Goal: Find specific page/section: Find specific page/section

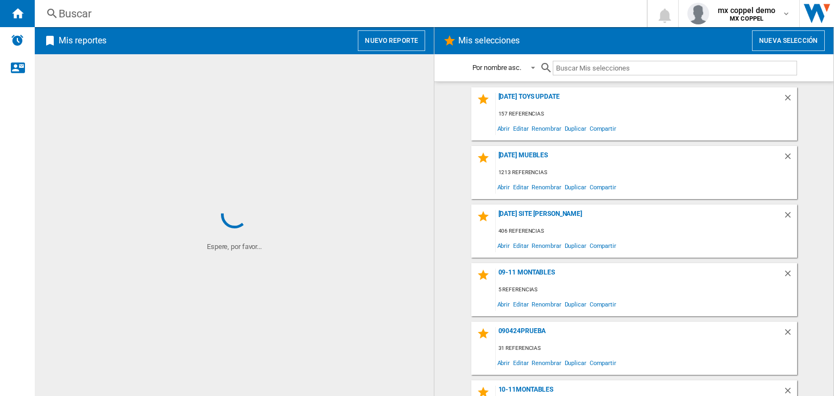
click at [276, 19] on div "Buscar" at bounding box center [339, 13] width 560 height 15
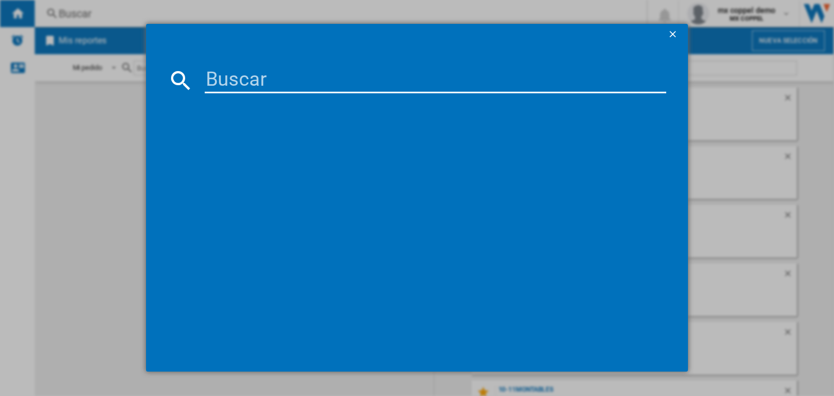
click at [323, 78] on input at bounding box center [435, 80] width 461 height 26
paste input "HISENSE 100QD7QFM BLACK 100""
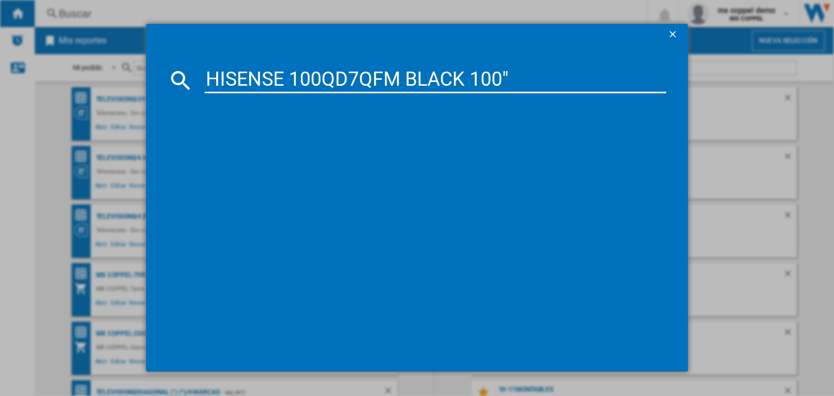
type input "HISENSE 100QD7QFM BLACK 100""
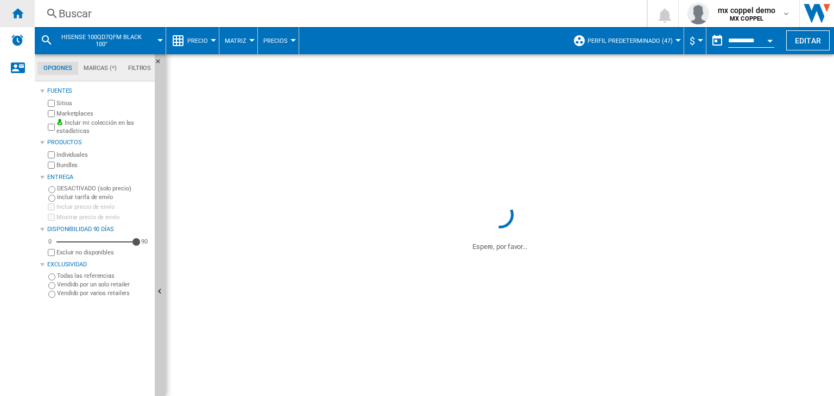
click at [28, 16] on div "Inicio" at bounding box center [17, 13] width 35 height 27
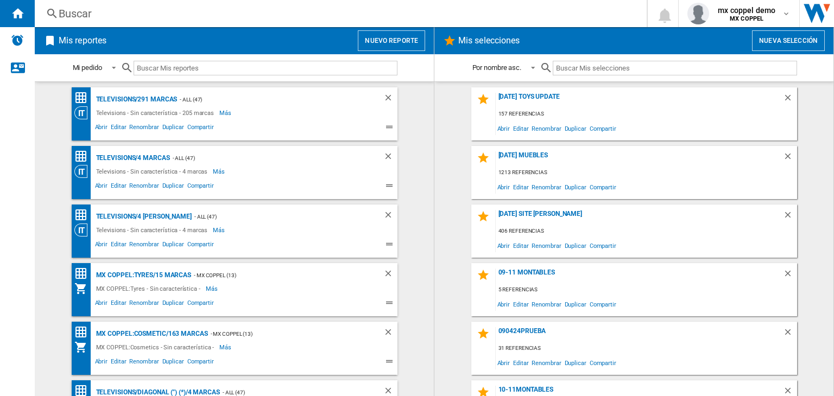
click at [311, 27] on div "Buscar Buscar 0 mx coppel demo MX COPPEL MX COPPEL Mi configuración Cerrar sesi…" at bounding box center [434, 13] width 799 height 27
click at [322, 16] on div "Buscar" at bounding box center [339, 13] width 560 height 15
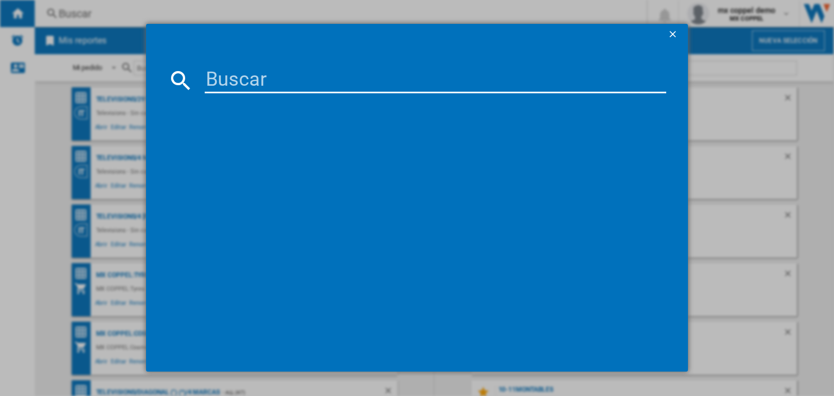
click at [369, 88] on input at bounding box center [435, 80] width 461 height 26
paste input "HISENSE 100QD7QFM BLACK 100""
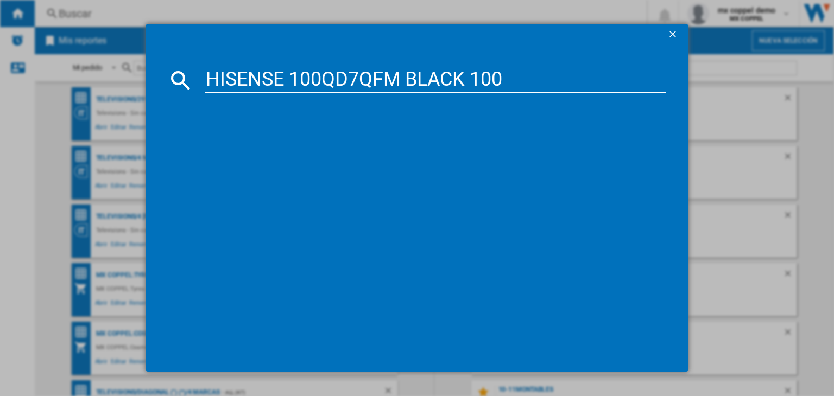
type input "HISENSE 100QD7QFM BLACK 100"
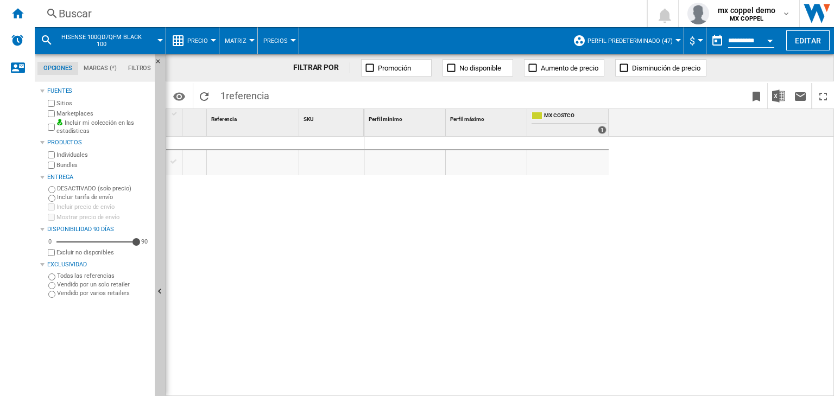
click at [549, 158] on div at bounding box center [567, 162] width 81 height 25
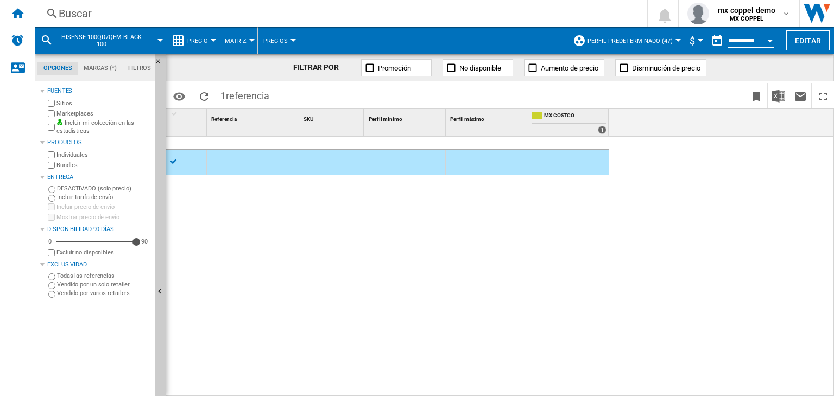
click at [549, 158] on div at bounding box center [567, 162] width 81 height 25
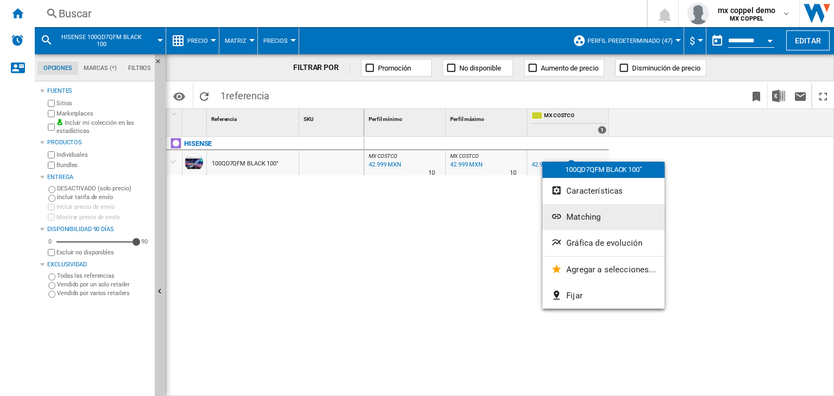
click at [564, 217] on button "Matching" at bounding box center [603, 217] width 122 height 26
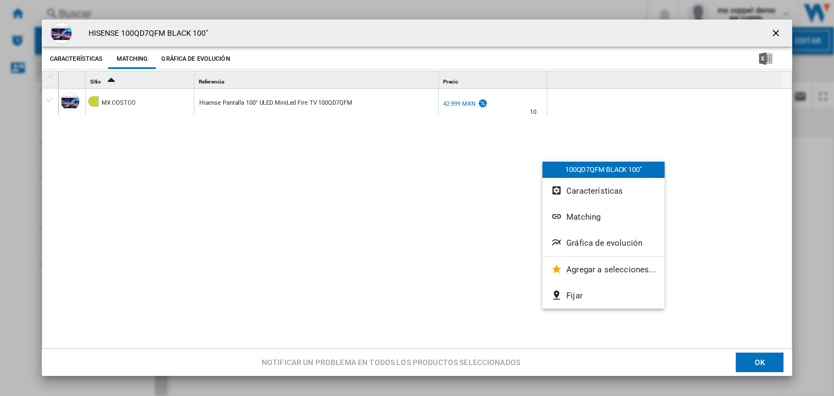
click at [436, 156] on div "MX COSTCO Hisense Pantalla 100" ULED MiniLed Fire TV 100QD7QFM MX COSTCO -1.0 %…" at bounding box center [423, 220] width 728 height 262
click at [573, 221] on span "Matching" at bounding box center [583, 217] width 34 height 10
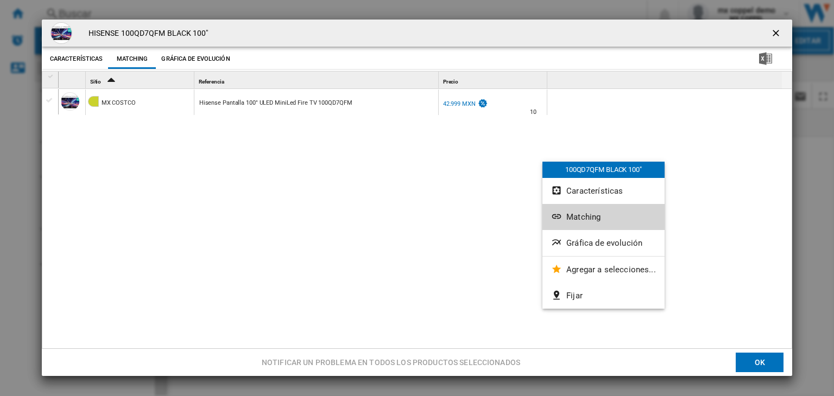
click at [573, 221] on span "Matching" at bounding box center [583, 217] width 34 height 10
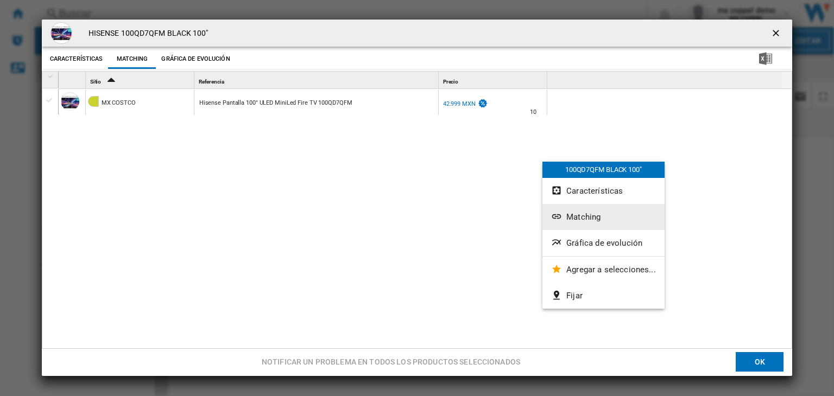
click at [467, 230] on div "MX COSTCO Hisense Pantalla 100" ULED MiniLed Fire TV 100QD7QFM MX COSTCO -1.0 %…" at bounding box center [423, 220] width 728 height 262
click at [773, 34] on ng-md-icon "getI18NText('BUTTONS.CLOSE_DIALOG')" at bounding box center [776, 34] width 13 height 13
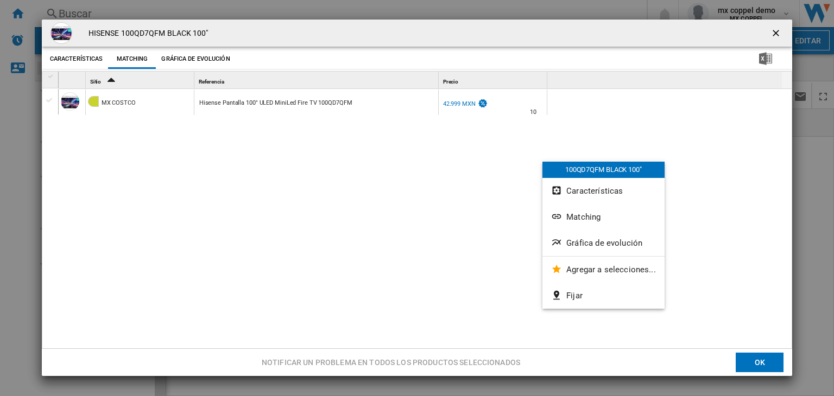
click at [773, 35] on ng-md-icon "getI18NText('BUTTONS.CLOSE_DIALOG')" at bounding box center [776, 34] width 13 height 13
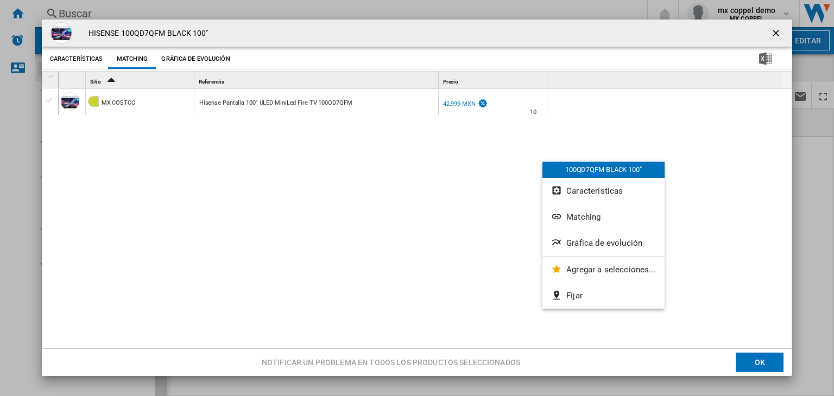
click at [773, 35] on ng-md-icon "getI18NText('BUTTONS.CLOSE_DIALOG')" at bounding box center [776, 34] width 13 height 13
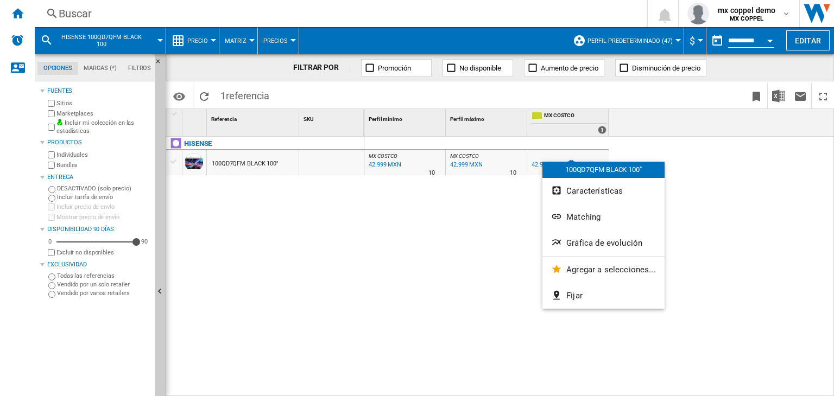
click at [687, 200] on div "MX COSTCO : MX COSTCO -1.0 % 42.999 MXN % N/A 10 MX COSTCO : MX COSTCO MX COSTC…" at bounding box center [599, 267] width 470 height 260
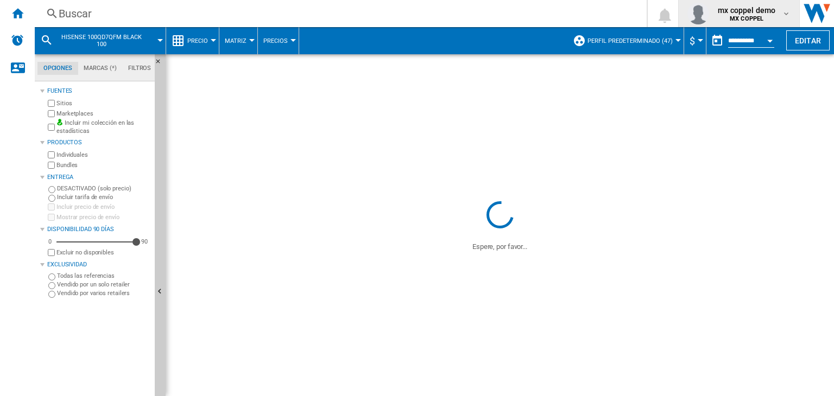
click at [737, 13] on span "mx coppel demo" at bounding box center [746, 10] width 58 height 11
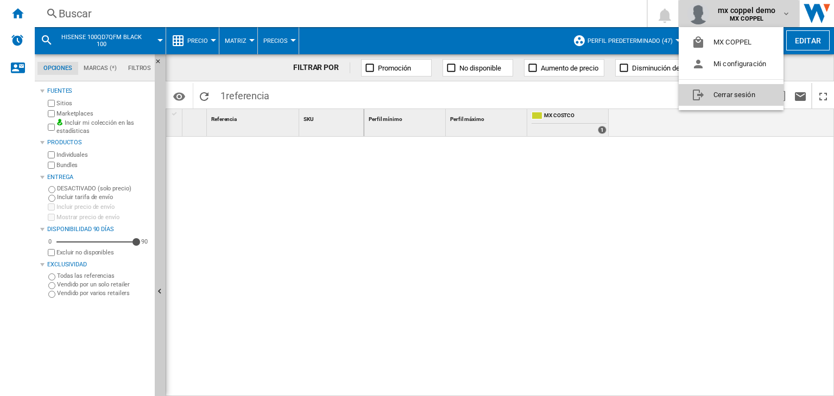
click at [733, 96] on button "Cerrar sesión" at bounding box center [730, 95] width 105 height 22
